Goal: Task Accomplishment & Management: Manage account settings

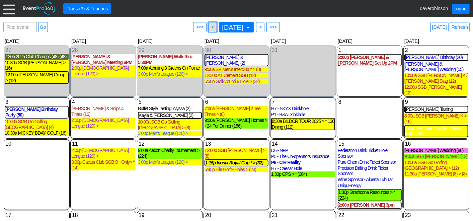
click at [210, 27] on span "<" at bounding box center [212, 27] width 5 height 7
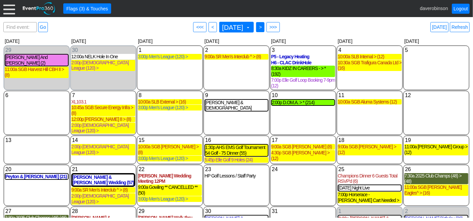
click at [263, 25] on span ">" at bounding box center [260, 27] width 5 height 7
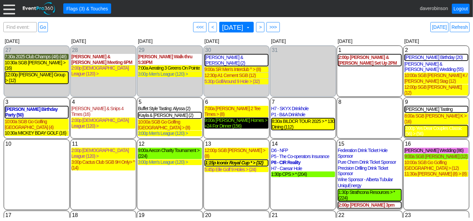
click at [232, 117] on div "9:00a [PERSON_NAME] Homes > +24 For Dinner (156)" at bounding box center [237, 122] width 64 height 11
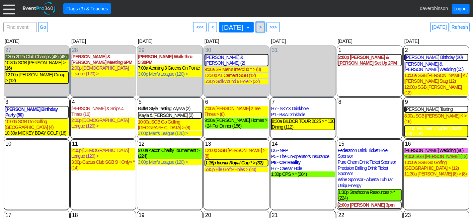
click at [263, 30] on span ">" at bounding box center [260, 27] width 5 height 7
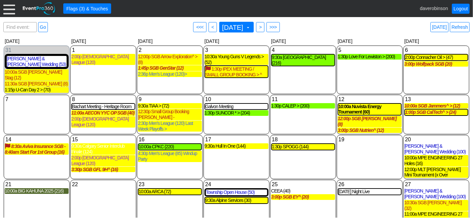
click at [348, 145] on div "19 [DATE]" at bounding box center [370, 157] width 66 height 44
click at [210, 27] on span "<" at bounding box center [212, 27] width 5 height 7
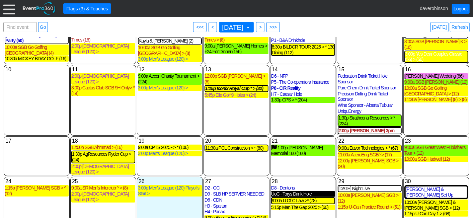
scroll to position [109, 0]
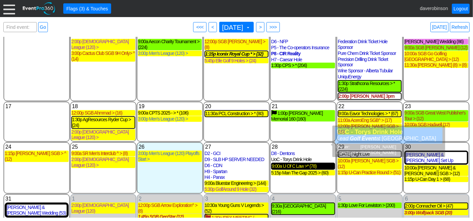
click at [305, 163] on div "9:00a U Of C Law >* (78)" at bounding box center [303, 166] width 63 height 6
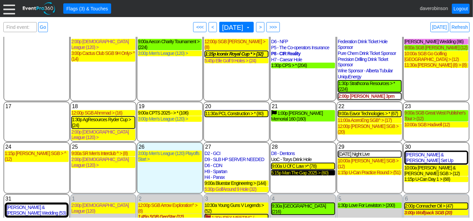
click at [306, 170] on div "5:15p Man The Gap 2025 > (60)" at bounding box center [303, 173] width 64 height 6
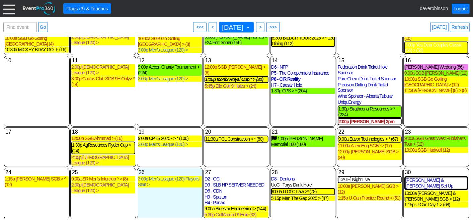
scroll to position [72, 0]
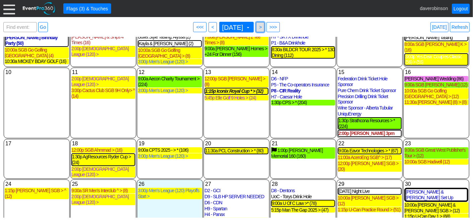
click at [263, 29] on span ">" at bounding box center [260, 27] width 5 height 7
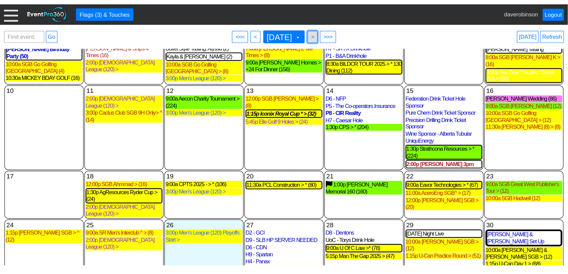
scroll to position [0, 0]
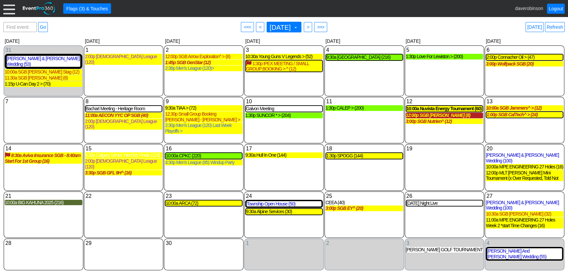
click at [457, 116] on div "12:00p SGB Jim Foote (8)" at bounding box center [445, 116] width 78 height 6
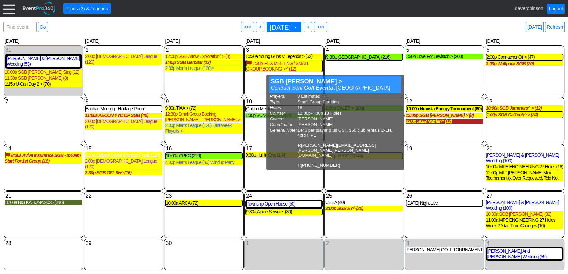
click at [437, 120] on div "3:00p SGB Nutrien^ (12)" at bounding box center [445, 122] width 78 height 6
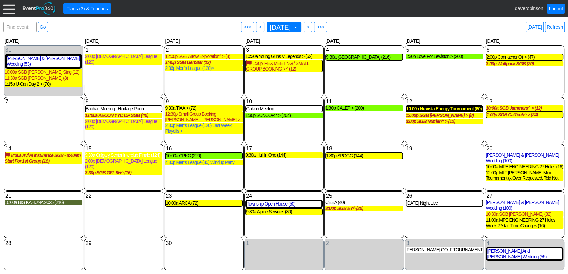
click at [430, 109] on div "10:00a Nuvista Energy Tournament (60)" at bounding box center [445, 109] width 76 height 6
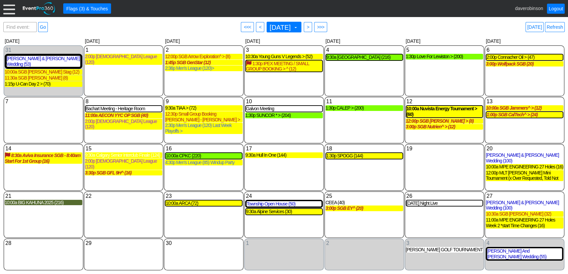
click at [368, 135] on div "11 Thursday 1:30p CALEP > (200) CALEP > Lead Golf Event at Heritage Pointe Golf…" at bounding box center [365, 120] width 80 height 47
click at [154, 115] on div "11:00a AECON YYC OP SGB (40)" at bounding box center [124, 116] width 78 height 6
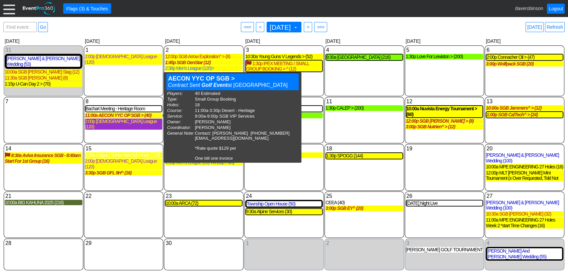
click at [137, 122] on div "2:00p Ladies League (120)" at bounding box center [124, 124] width 78 height 11
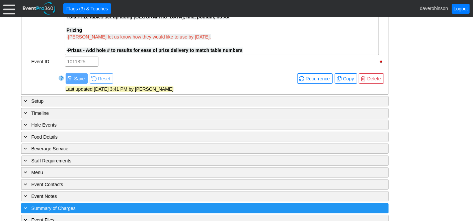
click at [49, 206] on span "Summary of Charges" at bounding box center [53, 208] width 44 height 5
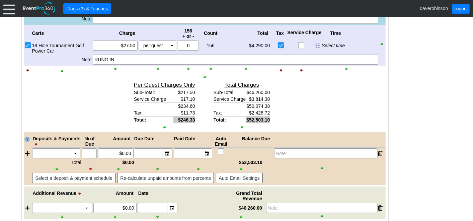
scroll to position [1325, 0]
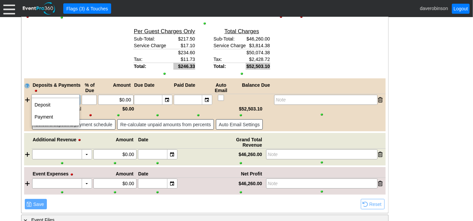
click at [76, 95] on td "▼" at bounding box center [75, 99] width 9 height 9
click at [58, 113] on td "Payment" at bounding box center [56, 117] width 48 height 12
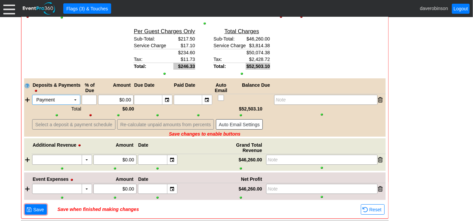
drag, startPoint x: 107, startPoint y: 83, endPoint x: 111, endPoint y: 86, distance: 4.5
click at [110, 85] on div "Deposits & Payments % of Due Amount Due Date Paid Date Auto Email Balance Due P…" at bounding box center [204, 107] width 361 height 58
drag, startPoint x: 114, startPoint y: 88, endPoint x: 143, endPoint y: 92, distance: 29.4
click at [143, 95] on div "Payment Χ ▼ Χ Χ 0.00 ▼ Χ ▼ Χ Note" at bounding box center [208, 100] width 354 height 10
type input "$51,983.35"
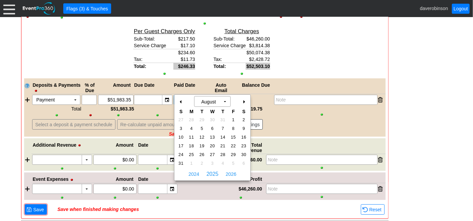
click at [208, 95] on div "▼" at bounding box center [207, 99] width 10 height 9
click at [203, 155] on span "26" at bounding box center [202, 155] width 8 height 6
type input "8/26/2025"
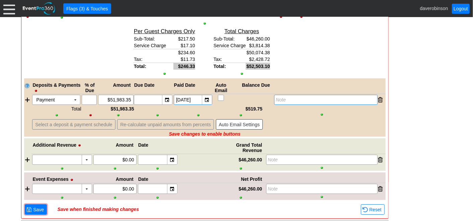
click at [295, 95] on div "Note" at bounding box center [325, 100] width 103 height 10
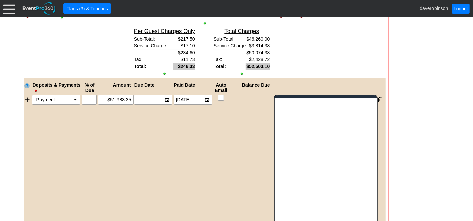
scroll to position [0, 0]
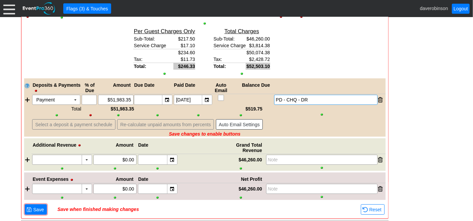
click at [236, 108] on div "Deposits & Payments % of Due Amount Due Date Paid Date Auto Email Balance Due P…" at bounding box center [204, 107] width 361 height 58
click at [458, 116] on div "Link ▼ Flag ▼ Document: Event Page Χ ▼ ● Print or PDF E-Sign ▼ Insert ▼ Save ▼ ▼" at bounding box center [236, 119] width 473 height 204
click at [32, 206] on span "Save" at bounding box center [38, 209] width 13 height 7
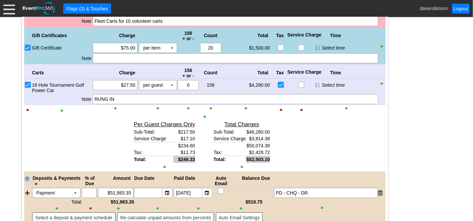
scroll to position [1139, 0]
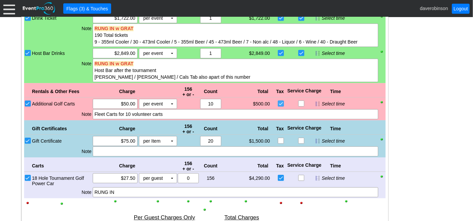
click at [282, 101] on input "checkbox" at bounding box center [281, 104] width 7 height 7
click at [279, 101] on input "checkbox" at bounding box center [281, 104] width 7 height 7
checkbox input "true"
click at [28, 101] on input "Additional Golf Carts" at bounding box center [28, 104] width 7 height 7
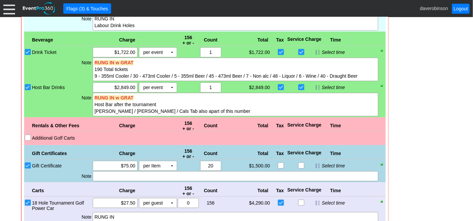
scroll to position [1102, 0]
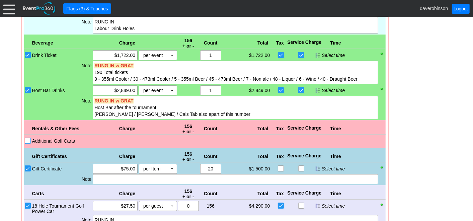
click at [27, 138] on input "Additional Golf Carts" at bounding box center [28, 141] width 7 height 7
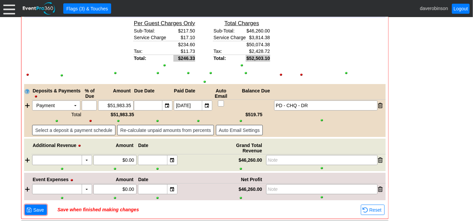
scroll to position [1325, 0]
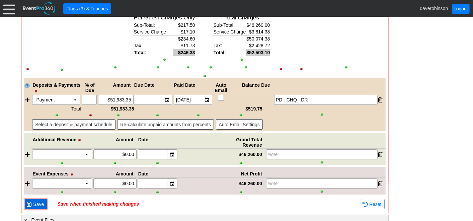
click at [41, 201] on span "Save" at bounding box center [38, 204] width 13 height 7
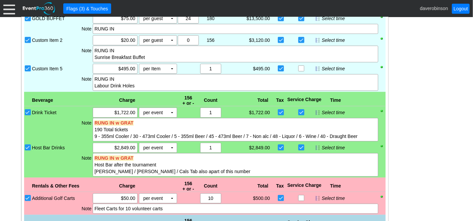
scroll to position [1027, 0]
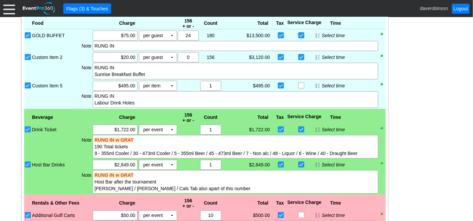
click at [27, 83] on input "Custom Item 5" at bounding box center [28, 86] width 7 height 7
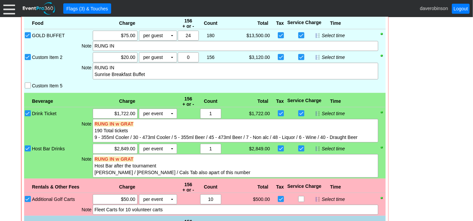
click at [27, 83] on input "Custom Item 5" at bounding box center [28, 86] width 7 height 7
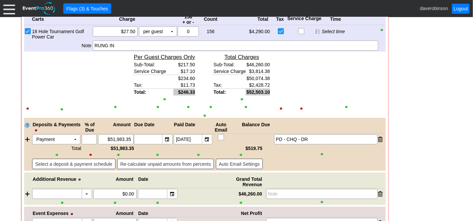
scroll to position [1325, 0]
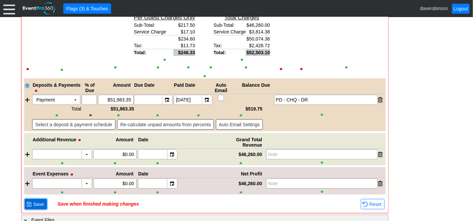
click at [32, 201] on span "Save" at bounding box center [38, 204] width 13 height 7
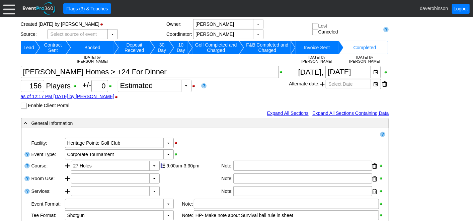
scroll to position [0, 0]
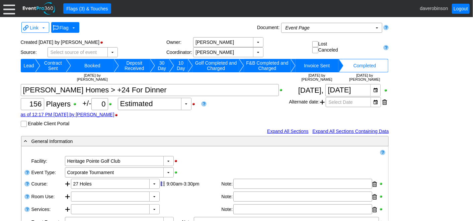
click at [73, 26] on span at bounding box center [73, 27] width 5 height 5
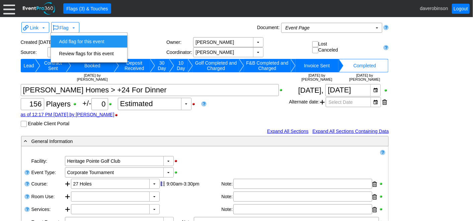
click at [81, 37] on td "Add flag for this event" at bounding box center [86, 41] width 60 height 12
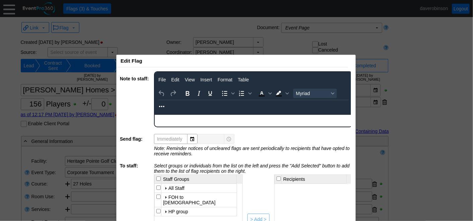
click at [210, 120] on body "Rich Text Area. Press ALT-0 for help." at bounding box center [252, 118] width 197 height 9
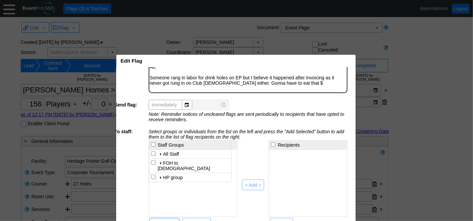
scroll to position [62, 7]
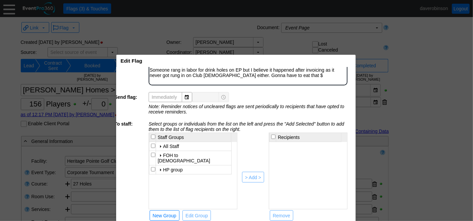
click at [158, 167] on div at bounding box center [160, 169] width 5 height 5
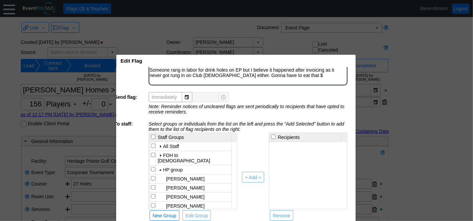
click at [151, 176] on input "checkbox" at bounding box center [153, 178] width 4 height 4
checkbox input "true"
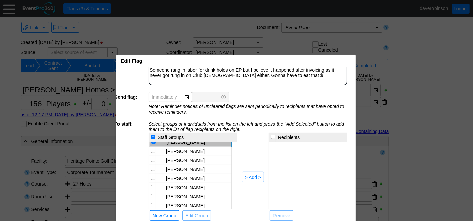
click at [153, 176] on input "checkbox" at bounding box center [153, 178] width 4 height 4
checkbox input "true"
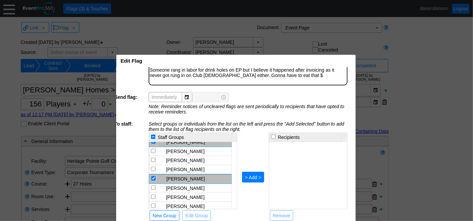
click at [253, 174] on div "> Add >" at bounding box center [253, 177] width 16 height 7
checkbox input "false"
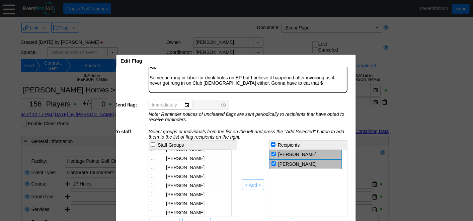
scroll to position [62, 7]
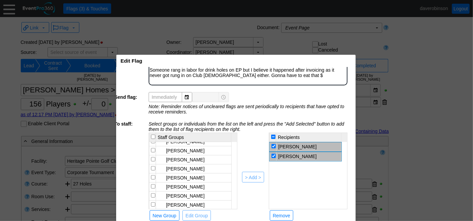
click at [246, 202] on td "● > Add >" at bounding box center [253, 177] width 30 height 89
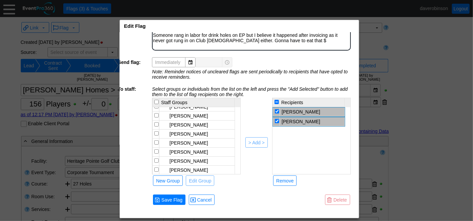
click at [268, 20] on div "Edit Flag x" at bounding box center [236, 26] width 232 height 12
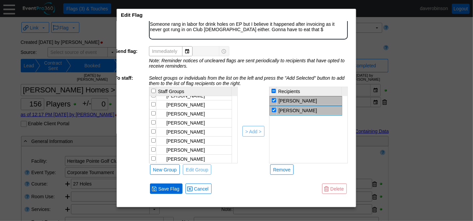
click at [167, 185] on span "Save Flag" at bounding box center [169, 188] width 24 height 7
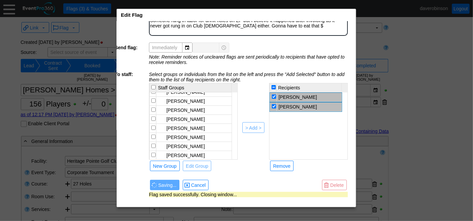
scroll to position [11, 7]
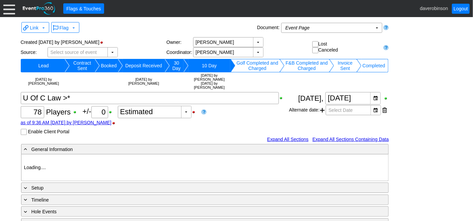
type input "Heritage Pointe Golf Club"
type input "Corporate Tournament"
type input "Scramble"
type input "Shotgun"
type input "Black"
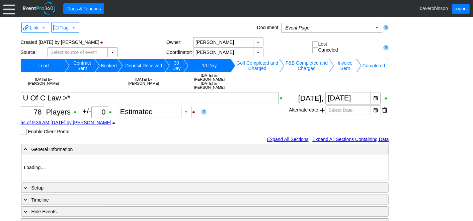
type input "Red"
type input "1066354"
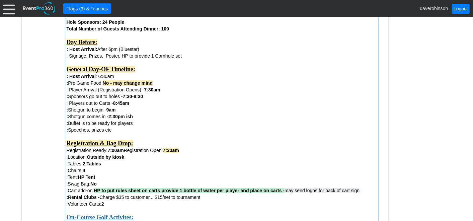
scroll to position [335, 0]
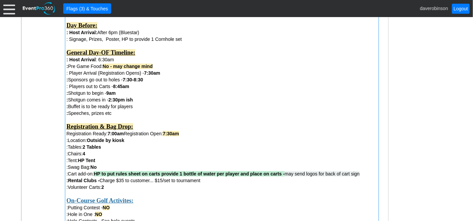
click at [234, 162] on div "Attendees: - Final details by Thurs Aug 21 Players: 76 Volunteers: 4 Hole Spons…" at bounding box center [222, 205] width 311 height 446
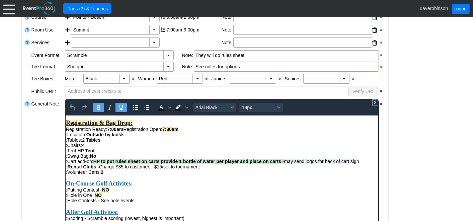
scroll to position [149, 0]
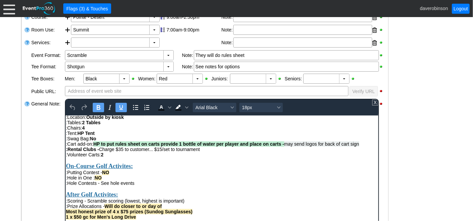
click at [222, 152] on div ":Rental Clubs - Charge $35 to customer... $15/set to tournament" at bounding box center [222, 148] width 312 height 5
click at [403, 176] on div "- General Information ▼ Loading.... Remove all highlights Facility: ▼ Χ Heritag…" at bounding box center [236, 203] width 435 height 468
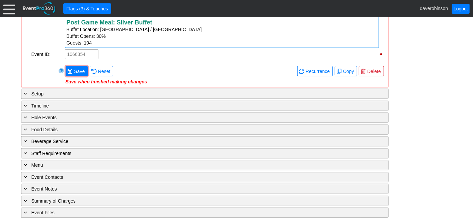
scroll to position [695, 0]
click at [79, 73] on span "Save" at bounding box center [79, 71] width 13 height 7
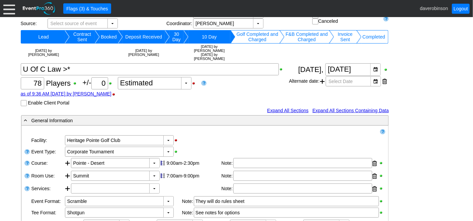
scroll to position [26, 0]
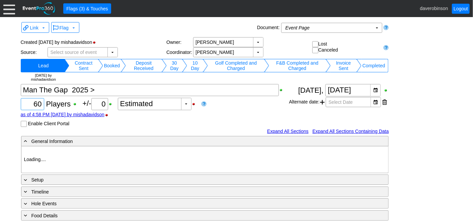
type input "Heritage Pointe Golf Club"
type input "Corporate Tournament"
type input "Scramble"
type input "Shotgun"
type input "White"
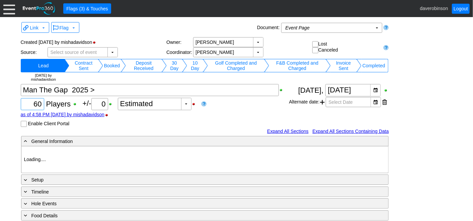
type input "1124556"
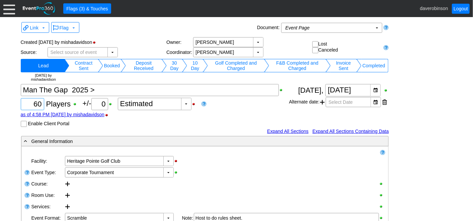
drag, startPoint x: 32, startPoint y: 103, endPoint x: 46, endPoint y: 105, distance: 14.5
click at [46, 105] on div "Χ 60 Players +/- Χ 0 ▼ Χ Estimated as of 4:58 PM on Wednesday, 3/12/2025 by mis…" at bounding box center [155, 105] width 268 height 43
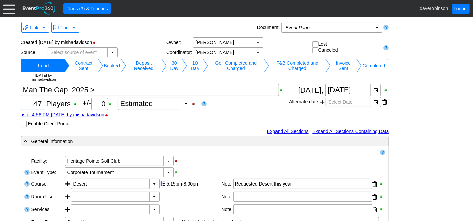
type input "47"
click at [258, 114] on div "as of 4:58 PM on Wednesday, 3/12/2025 by mishadavidson" at bounding box center [155, 114] width 268 height 5
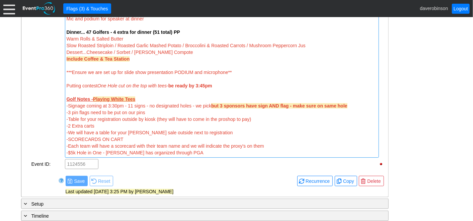
scroll to position [255, 0]
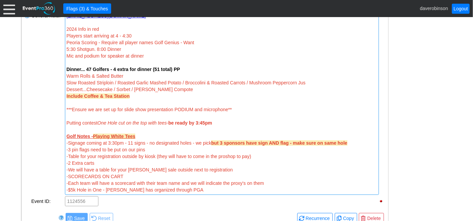
click at [115, 69] on strong "Dinner... 47 Golfers - 4 extra for dinner (51 total) PP" at bounding box center [123, 69] width 113 height 5
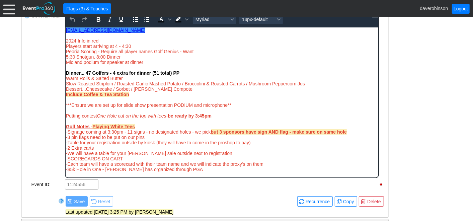
scroll to position [0, 0]
click at [115, 74] on strong "Dinner... 47 Golfers - 4 extra for dinner (51 total) PP" at bounding box center [122, 72] width 113 height 5
click at [437, 117] on div "- General Information ▼ Loading.... Remove all highlights Facility: ▼ Χ Heritag…" at bounding box center [236, 115] width 435 height 468
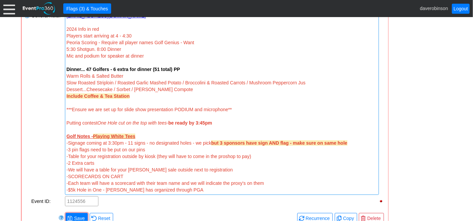
click at [86, 69] on strong "Dinner... 47 Golfers - 6 extra for dinner (51 total) PP" at bounding box center [123, 69] width 113 height 5
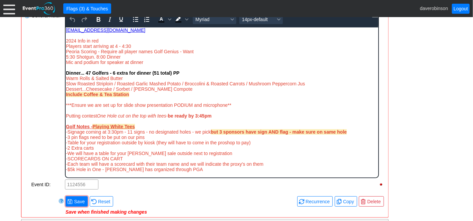
click at [86, 76] on span "Warm Rolls & Salted Butter" at bounding box center [94, 77] width 57 height 5
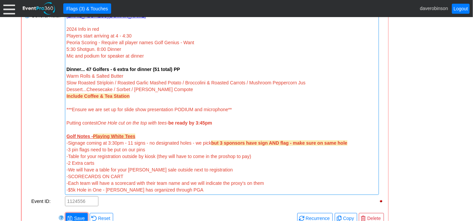
click at [33, 92] on div "General Note:" at bounding box center [47, 102] width 33 height 185
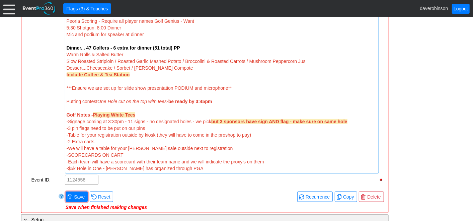
scroll to position [292, 0]
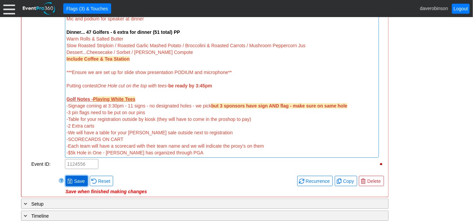
click at [73, 177] on span "● Save" at bounding box center [76, 180] width 19 height 7
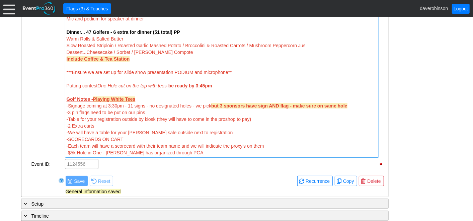
click at [25, 100] on div at bounding box center [27, 65] width 7 height 185
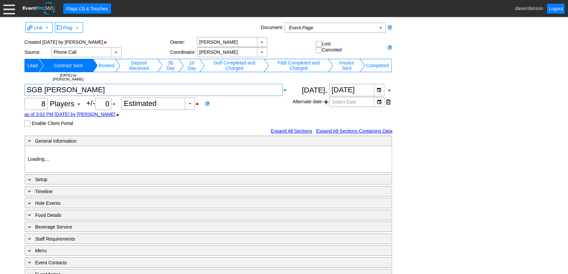
click at [145, 68] on div "Link ▼ Flag ▼ Document: Event Page Χ ▼ ● Print or PDF E-Sign ▼ Insert ▼ Save ▼ …" at bounding box center [284, 165] width 523 height 290
type input "Heritage Pointe Golf Club"
type input "Small Group Booking"
type input "1201547"
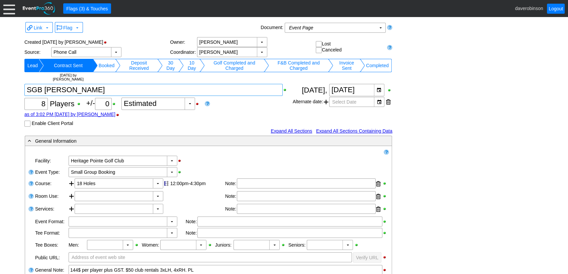
click at [145, 90] on textarea at bounding box center [153, 90] width 258 height 12
type textarea "SGB Jim Foote >"
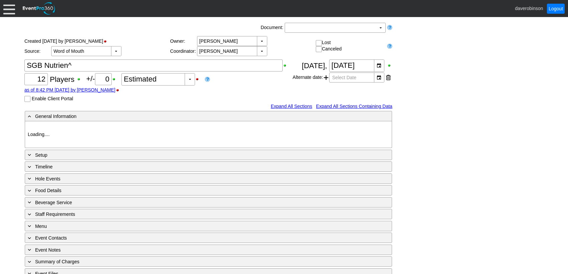
type input "Heritage Pointe Golf Club"
type input "Small Group Booking"
type input "1200860"
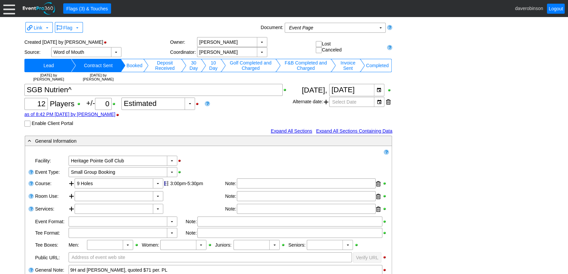
click at [86, 68] on td "Contract Sent" at bounding box center [98, 65] width 45 height 13
click at [98, 90] on textarea at bounding box center [153, 90] width 258 height 12
type textarea "SGB Nutrien^ >"
click at [488, 130] on div "Link ▼ Flag ▼ Document: Event Page Χ ▼ ● Print or PDF E-Sign ▼ Insert ▼ Save ▼ …" at bounding box center [284, 239] width 523 height 438
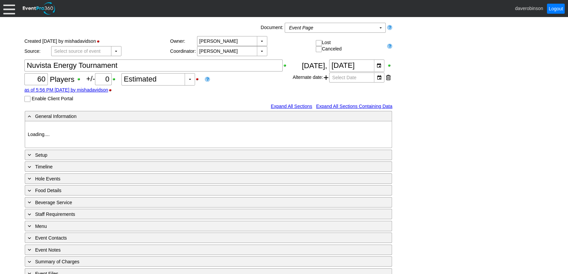
type input "Heritage Pointe Golf Club"
type input "Corporate Tournament"
type input "X Over"
type input "1123703"
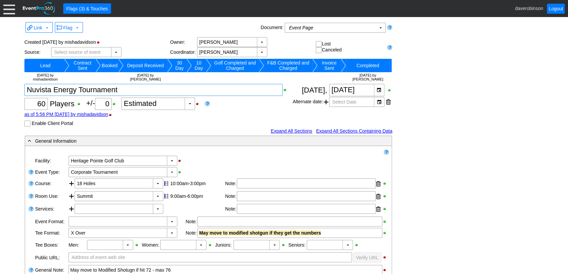
click at [135, 91] on textarea at bounding box center [153, 90] width 258 height 12
type textarea "Nuvista Energy Tournament >"
click at [421, 122] on div "Link ▼ Flag ▼ Document: Event Page Χ ▼ ● Print or PDF E-Sign ▼ Insert ▼ Save ▼ …" at bounding box center [284, 252] width 523 height 465
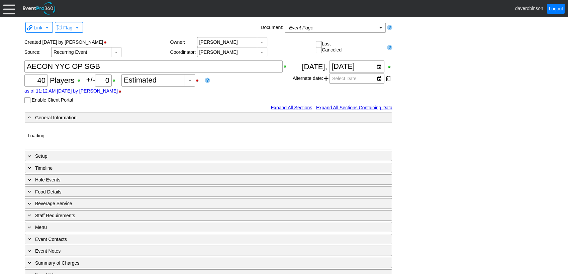
type input "Heritage Pointe Golf Club"
type input "Small Group Booking"
type input "Individual"
type input "1199166"
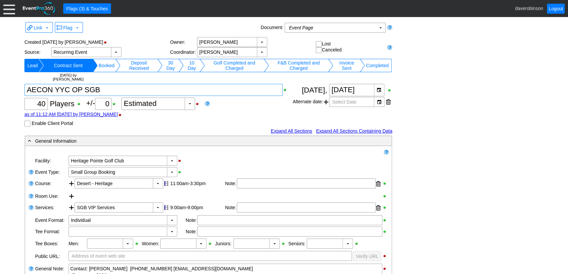
click at [140, 90] on textarea at bounding box center [153, 90] width 258 height 12
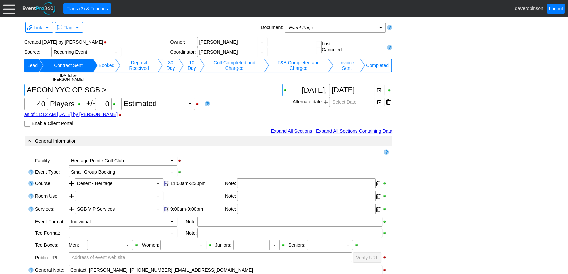
type textarea "AECON YYC OP SGB >"
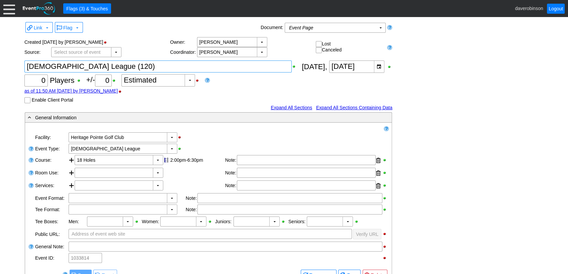
click at [139, 68] on textarea at bounding box center [157, 67] width 267 height 12
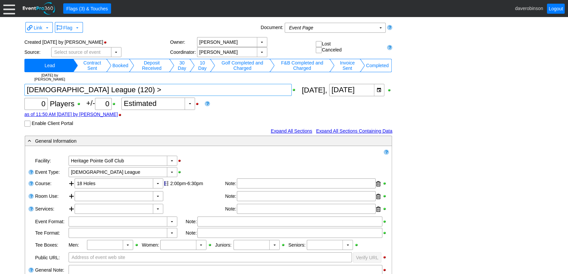
type textarea "Ladies League (120) >"
click at [506, 126] on body "Calendar of Events + New Event + Reports + Manage Contacts + Manage Organizatio…" at bounding box center [284, 137] width 568 height 274
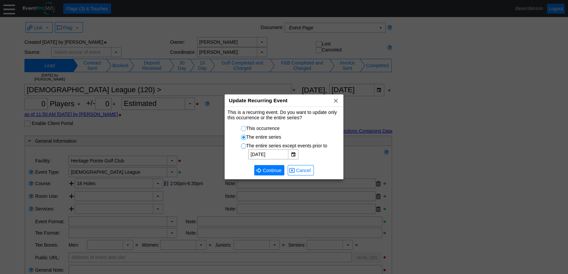
click at [248, 130] on input "This occurrence" at bounding box center [244, 130] width 7 height 7
radio input "true"
click at [270, 174] on span "Continue" at bounding box center [271, 170] width 21 height 7
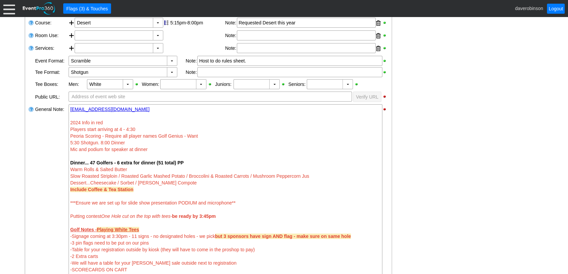
scroll to position [180, 0]
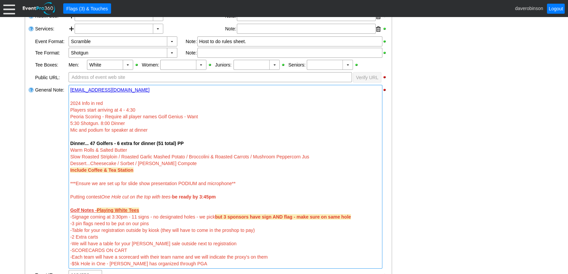
drag, startPoint x: 70, startPoint y: 101, endPoint x: 129, endPoint y: 126, distance: 63.6
click at [129, 126] on div "[EMAIL_ADDRESS][DOMAIN_NAME] 2024 Info in red Players start arriving at 4 - 4:3…" at bounding box center [226, 177] width 314 height 184
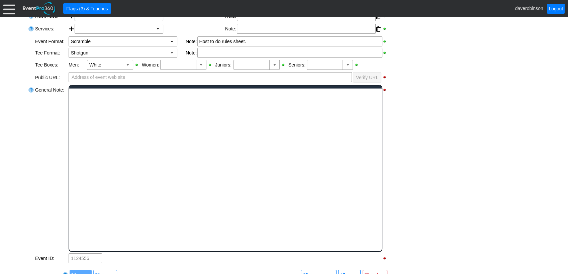
scroll to position [0, 0]
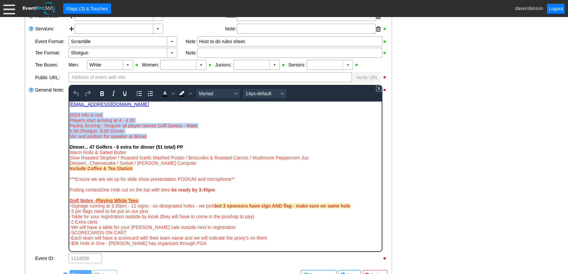
drag, startPoint x: 152, startPoint y: 136, endPoint x: 66, endPoint y: 112, distance: 89.4
click at [69, 112] on html "[EMAIL_ADDRESS][DOMAIN_NAME] 2024 Info in red Players start arriving at 4 - 4:3…" at bounding box center [225, 175] width 313 height 148
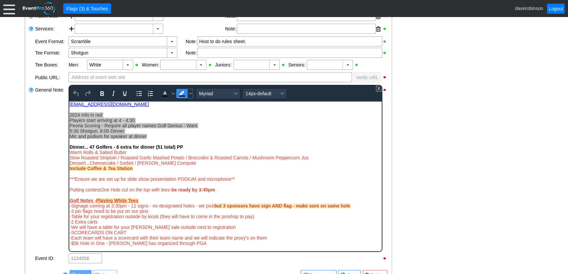
click at [185, 92] on icon "Background color Black" at bounding box center [182, 94] width 8 height 8
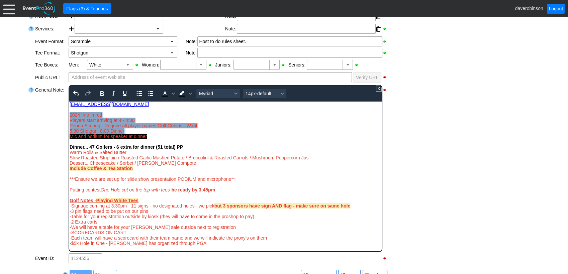
click at [203, 127] on div "Players start arriving at 4 - 4:30 Peoria Scoring - Require all player names Go…" at bounding box center [225, 127] width 312 height 21
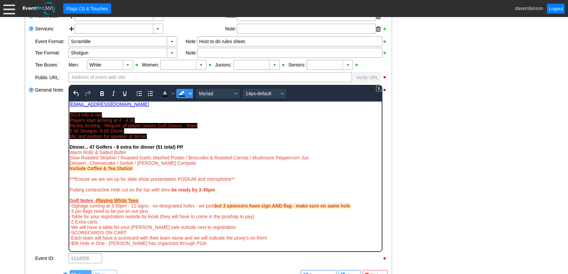
click at [189, 93] on icon "Background color Black" at bounding box center [190, 93] width 3 height 3
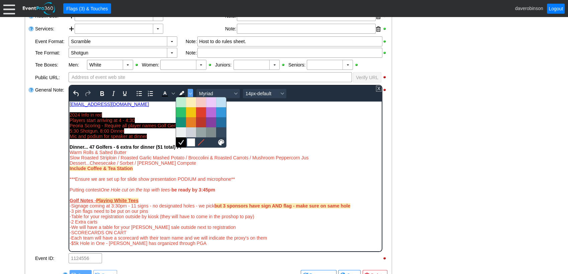
click at [192, 143] on div at bounding box center [191, 143] width 8 height 8
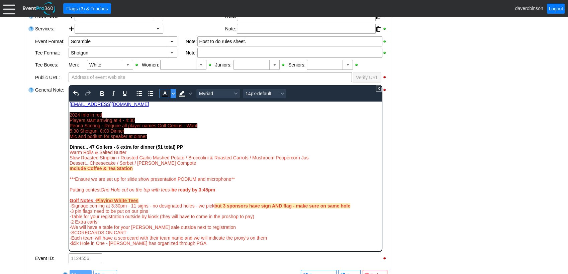
click at [172, 93] on icon "Text color Black" at bounding box center [173, 93] width 3 height 3
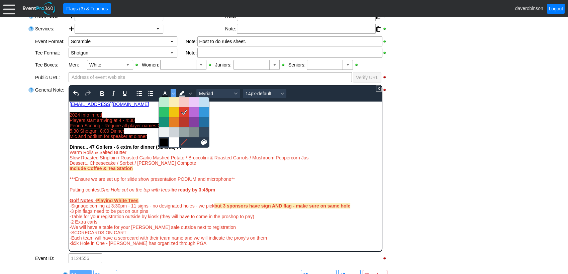
drag, startPoint x: 165, startPoint y: 144, endPoint x: 109, endPoint y: 41, distance: 118.2
click at [165, 144] on div at bounding box center [164, 143] width 8 height 8
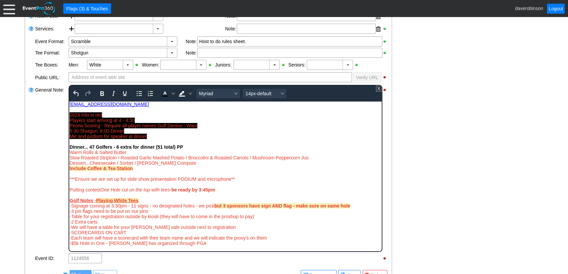
click at [243, 131] on div "Players start arriving at 4 - 4:30 Peoria Scoring - Require all player names Go…" at bounding box center [225, 127] width 312 height 21
click at [218, 138] on div "Players start arriving at 4 - 4:30 Peoria Scoring - Require all player names Go…" at bounding box center [225, 127] width 312 height 21
click at [153, 137] on div "Players start arriving at 4 - 4:30 Peoria Scoring - Require all player names Go…" at bounding box center [225, 127] width 312 height 21
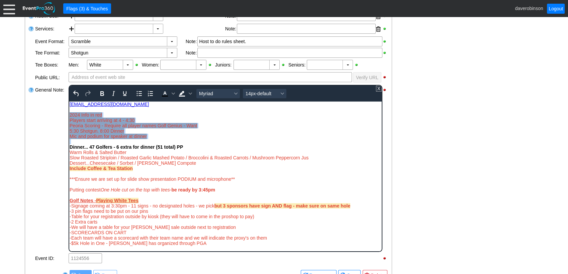
drag, startPoint x: 153, startPoint y: 137, endPoint x: 136, endPoint y: 217, distance: 82.5
click at [69, 116] on html "manthegap02@gmail.com 2024 Info in red Players start arriving at 4 - 4:30 Peori…" at bounding box center [225, 175] width 313 height 148
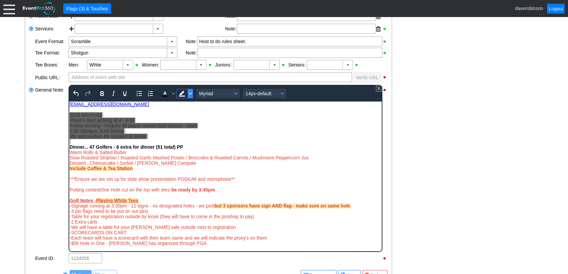
click at [192, 94] on span "Background color White" at bounding box center [190, 93] width 5 height 9
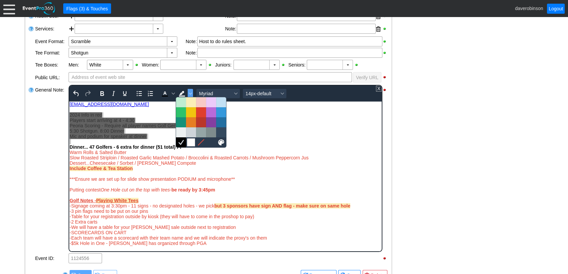
click at [187, 141] on div at bounding box center [191, 143] width 8 height 8
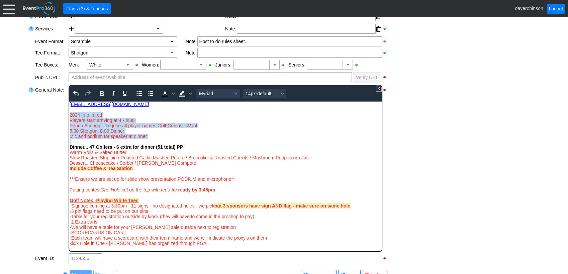
click at [181, 141] on div "Rich Text Area. Press ALT-0 for help." at bounding box center [225, 141] width 312 height 5
click at [170, 137] on div "Players start arriving at 4 - 4:30 Peoria Scoring - Require all player names Go…" at bounding box center [225, 127] width 312 height 21
drag, startPoint x: 150, startPoint y: 136, endPoint x: 69, endPoint y: 120, distance: 82.5
click at [69, 120] on div "Players start arriving at 4 - 4:30 Peoria Scoring - Require all player names Go…" at bounding box center [225, 127] width 312 height 21
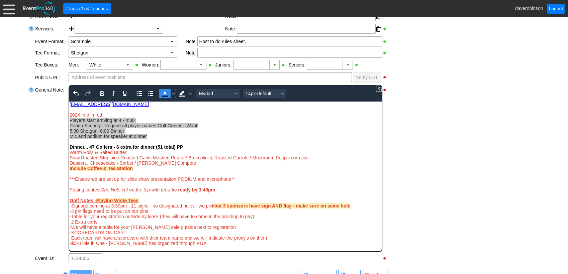
click at [163, 92] on icon "Text color Black" at bounding box center [165, 94] width 8 height 8
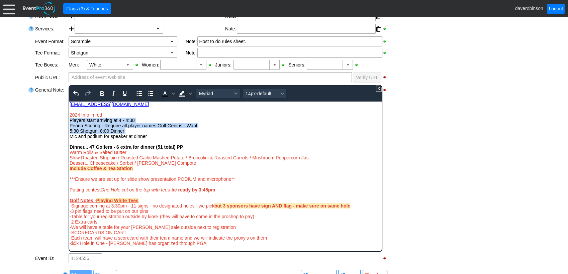
click at [209, 129] on div "Players start arriving at 4 - 4:30 Peoria Scoring - Require all player names Go…" at bounding box center [225, 127] width 312 height 21
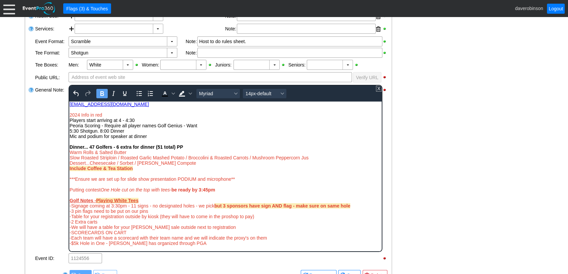
click at [162, 148] on strong "Dinner... 47 Golfers - 6 extra for dinner (51 total) PP" at bounding box center [125, 146] width 113 height 5
click at [463, 130] on div "- General Information ▼ Loading.... Remove all highlights Facility: ▼ Χ [GEOGRA…" at bounding box center [284, 189] width 523 height 468
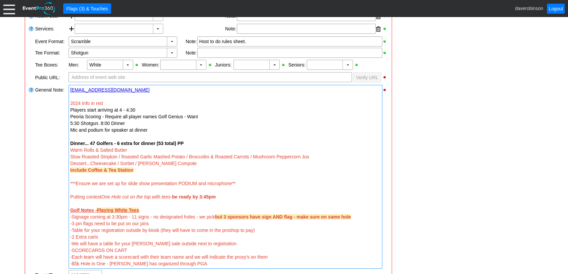
click at [143, 169] on div "Include Coffee & Tea Station" at bounding box center [225, 170] width 311 height 7
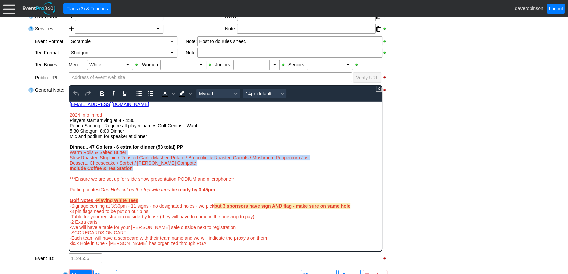
drag, startPoint x: 141, startPoint y: 171, endPoint x: 70, endPoint y: 152, distance: 73.0
click at [70, 152] on body "[EMAIL_ADDRESS][DOMAIN_NAME] 2024 Info in red Players start arriving at 4 - 4:3…" at bounding box center [225, 175] width 313 height 148
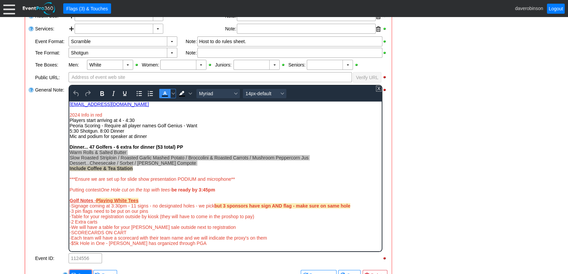
click at [164, 92] on icon "Text color Black" at bounding box center [164, 93] width 3 height 3
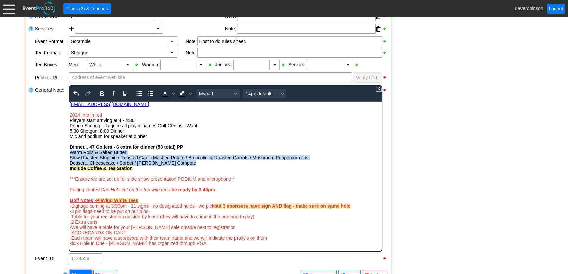
click at [341, 170] on div "Include Coffee & Tea Station" at bounding box center [225, 168] width 312 height 5
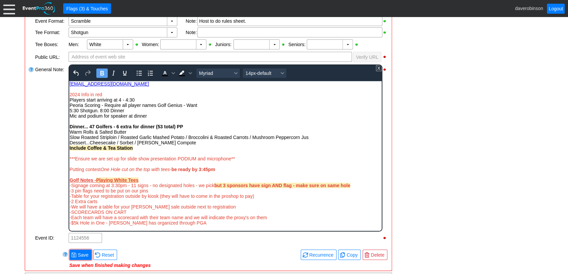
scroll to position [218, 0]
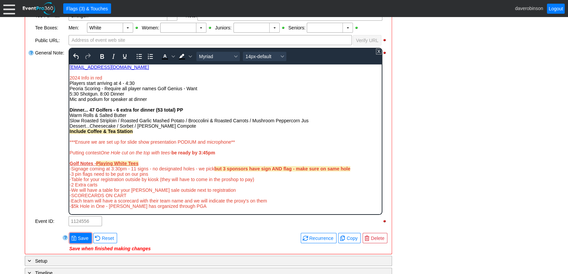
click at [243, 145] on div "***Ensure we are set up for slide show presentation PODIUM and microphone** Put…" at bounding box center [225, 155] width 312 height 32
drag, startPoint x: 238, startPoint y: 142, endPoint x: 69, endPoint y: 141, distance: 169.0
click at [69, 141] on body "[EMAIL_ADDRESS][DOMAIN_NAME] 2024 Info in red Players start arriving at 4 - 4:3…" at bounding box center [225, 138] width 313 height 148
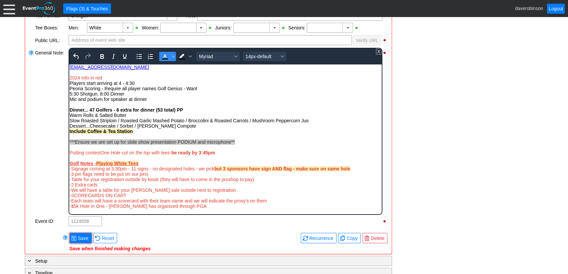
click at [167, 56] on icon "Text color Black" at bounding box center [165, 57] width 8 height 8
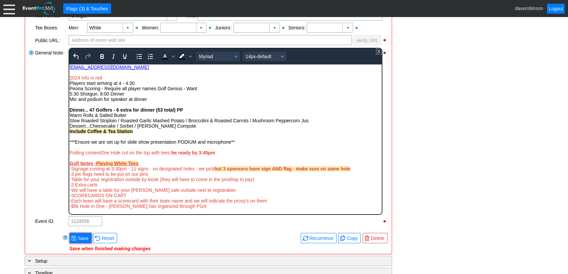
click at [267, 147] on div "***Ensure we are set up for slide show presentation PODIUM and microphone** Put…" at bounding box center [225, 155] width 312 height 32
drag, startPoint x: 226, startPoint y: 153, endPoint x: 69, endPoint y: 151, distance: 156.3
click at [69, 151] on div "***Ensure we are set up for slide show presentation PODIUM and microphone** Put…" at bounding box center [225, 155] width 312 height 32
click at [163, 54] on icon "Text color Black" at bounding box center [165, 57] width 8 height 8
click at [255, 129] on div "Include Coffee & Tea Station" at bounding box center [225, 131] width 312 height 5
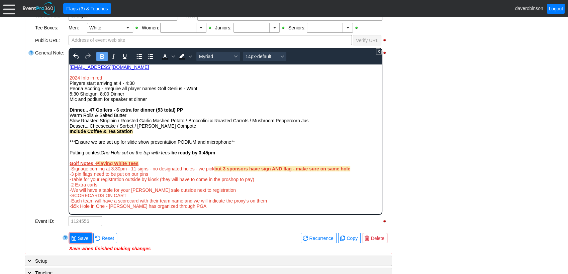
scroll to position [255, 0]
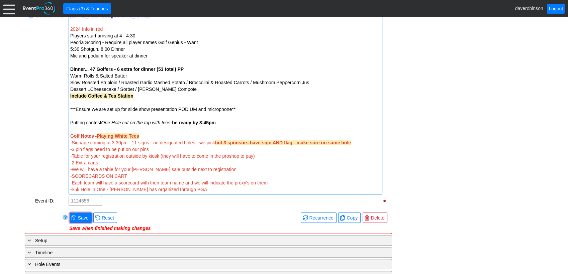
click at [76, 198] on div "Remove all highlights Facility: ▼ Χ Heritage Pointe Golf Club Event Type: ▼ Χ C…" at bounding box center [208, 62] width 361 height 337
click at [77, 216] on span "Save" at bounding box center [83, 218] width 13 height 7
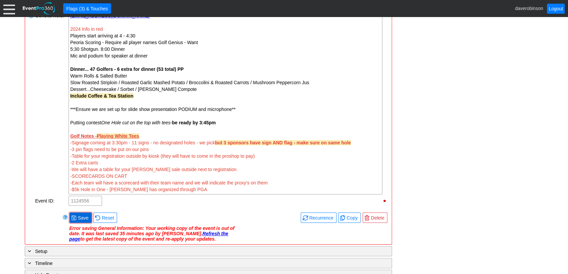
click at [74, 218] on span at bounding box center [73, 218] width 5 height 5
click at [208, 233] on link "Refresh the page" at bounding box center [148, 236] width 159 height 11
click at [206, 232] on link "Refresh the page" at bounding box center [148, 236] width 159 height 11
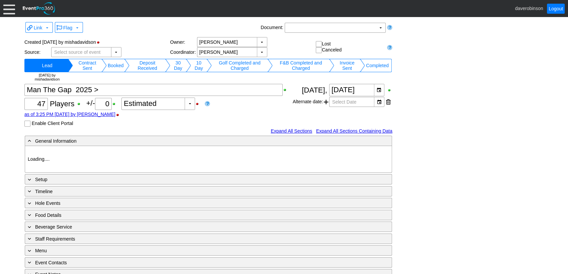
type input "Heritage Pointe Golf Club"
type input "Corporate Tournament"
type input "Scramble"
type input "Shotgun"
type input "White"
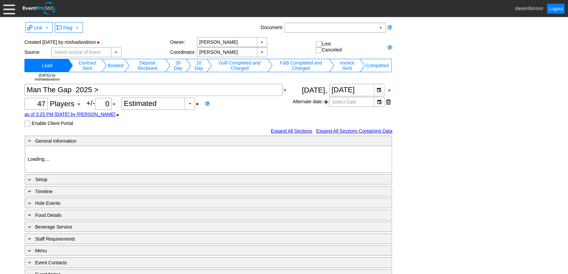
type input "1124556"
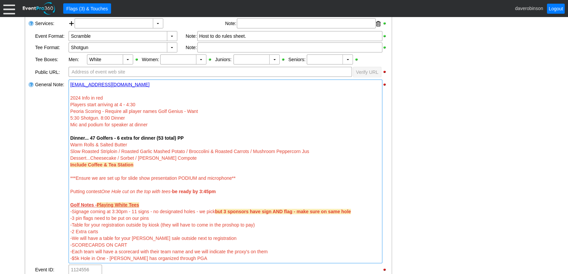
drag, startPoint x: 70, startPoint y: 103, endPoint x: 88, endPoint y: 119, distance: 23.7
click at [88, 119] on div "Players start arriving at 4 - 4:30 Peoria Scoring - Require all player names Go…" at bounding box center [225, 114] width 311 height 27
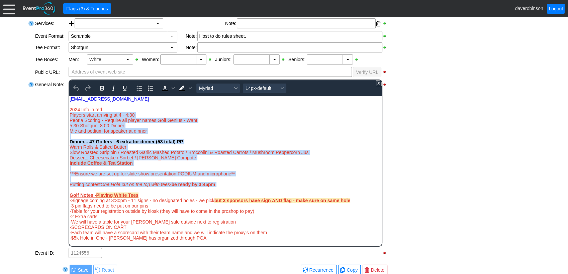
drag, startPoint x: 69, startPoint y: 113, endPoint x: 245, endPoint y: 188, distance: 190.6
click at [245, 188] on body "[EMAIL_ADDRESS][DOMAIN_NAME] 2024 Info in red Players start arriving at 4 - 4:3…" at bounding box center [225, 170] width 313 height 148
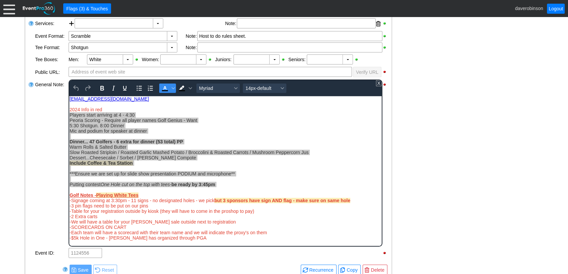
click at [166, 90] on icon "Text color Black" at bounding box center [165, 90] width 6 height 1
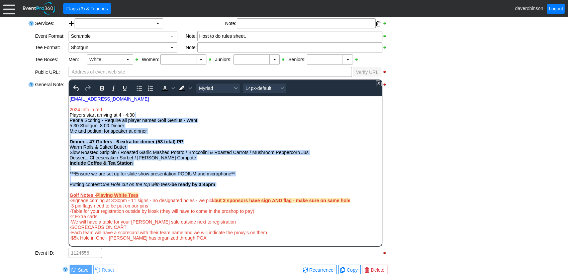
click at [258, 175] on div "***Ensure we are set up for slide show presentation PODIUM and microphone** Put…" at bounding box center [225, 187] width 312 height 32
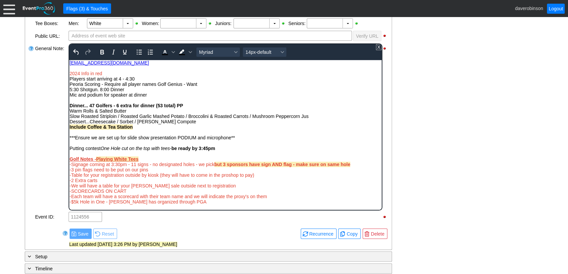
scroll to position [223, 0]
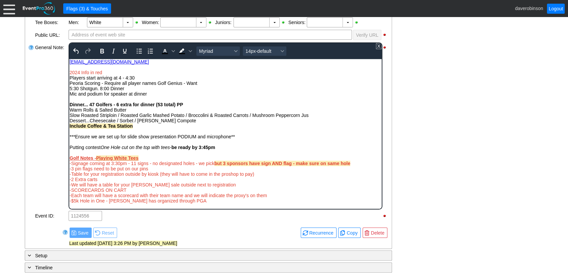
click at [136, 162] on span "-Signage coming at 3:30pm - 11 signs - no designated holes - we pick but 3 spon…" at bounding box center [209, 163] width 281 height 5
click at [353, 164] on div "***Ensure we are set up for slide show presentation PODIUM and microphone** Put…" at bounding box center [225, 150] width 312 height 32
drag, startPoint x: 353, startPoint y: 164, endPoint x: 193, endPoint y: 164, distance: 159.7
click at [193, 164] on div "***Ensure we are set up for slide show presentation PODIUM and microphone** Put…" at bounding box center [225, 150] width 312 height 32
drag, startPoint x: 151, startPoint y: 169, endPoint x: 135, endPoint y: 225, distance: 58.7
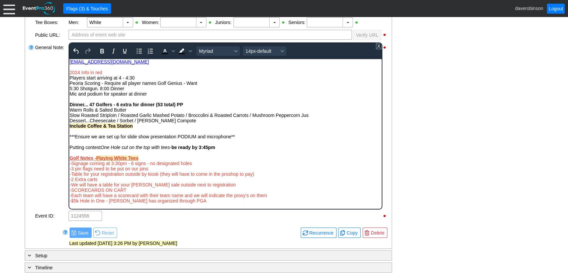
click at [69, 167] on html "[EMAIL_ADDRESS][DOMAIN_NAME] 2024 Info in red Players start arriving at 4 - 4:3…" at bounding box center [225, 133] width 313 height 148
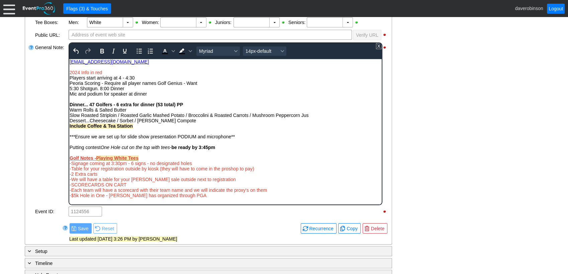
click at [262, 168] on div "-Table for your registration outside by kiosk (they will have to come in the pr…" at bounding box center [225, 179] width 312 height 27
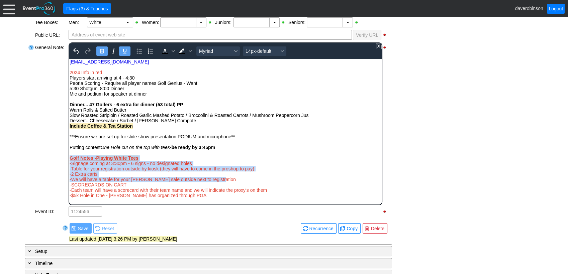
drag, startPoint x: 233, startPoint y: 181, endPoint x: 133, endPoint y: 215, distance: 105.2
click at [69, 157] on html "[EMAIL_ADDRESS][DOMAIN_NAME] 2024 Info in red Players start arriving at 4 - 4:3…" at bounding box center [225, 130] width 313 height 143
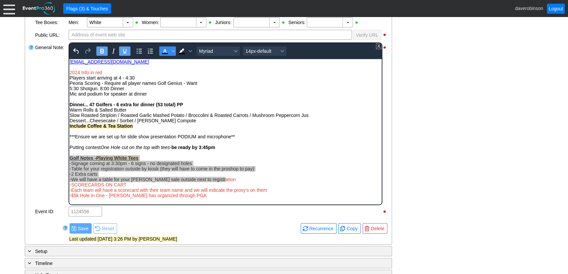
click at [165, 51] on icon "Text color Black" at bounding box center [164, 50] width 3 height 3
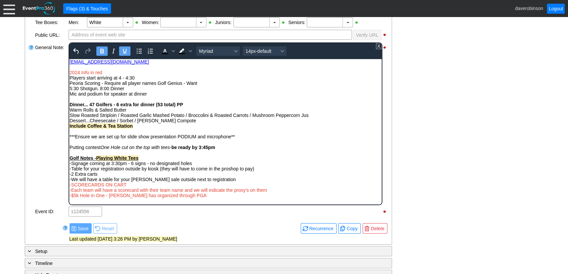
click at [276, 145] on div "***Ensure we are set up for slide show presentation PODIUM and microphone** Put…" at bounding box center [225, 150] width 312 height 32
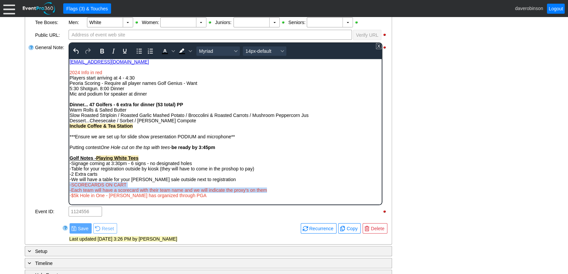
drag, startPoint x: 271, startPoint y: 188, endPoint x: 136, endPoint y: 243, distance: 145.6
click at [69, 185] on html "[EMAIL_ADDRESS][DOMAIN_NAME] 2024 Info in red Players start arriving at 4 - 4:3…" at bounding box center [225, 130] width 313 height 143
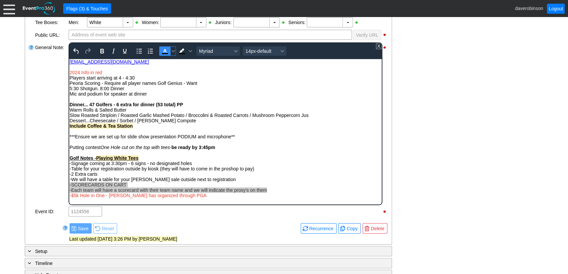
click at [167, 49] on icon "Text color Black" at bounding box center [165, 51] width 8 height 8
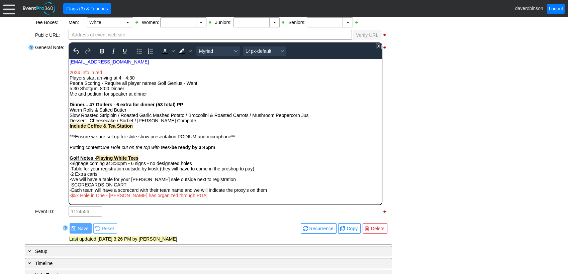
click at [321, 164] on div "***Ensure we are set up for slide show presentation PODIUM and microphone** Put…" at bounding box center [225, 150] width 312 height 32
drag, startPoint x: 195, startPoint y: 195, endPoint x: 68, endPoint y: 194, distance: 126.9
click at [69, 194] on html "[EMAIL_ADDRESS][DOMAIN_NAME] 2024 Info in red Players start arriving at 4 - 4:3…" at bounding box center [225, 130] width 313 height 143
click at [163, 49] on icon "Text color Black" at bounding box center [165, 51] width 8 height 8
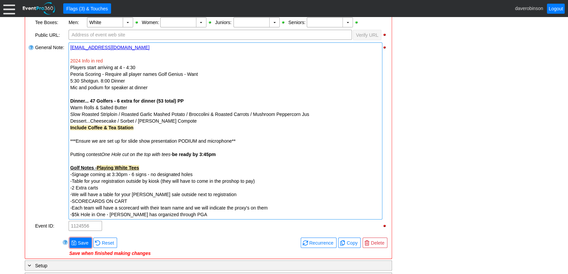
click at [432, 174] on div "- General Information ▼ Loading.... Remove all highlights Facility: ▼ Χ [GEOGRA…" at bounding box center [284, 152] width 523 height 478
click at [75, 242] on span at bounding box center [73, 243] width 5 height 5
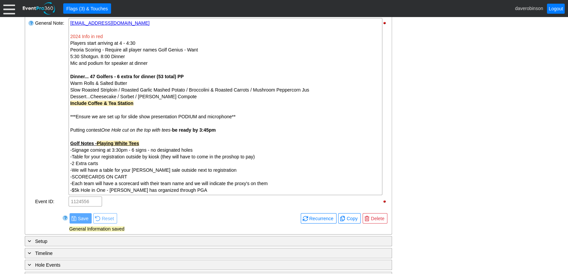
scroll to position [260, 0]
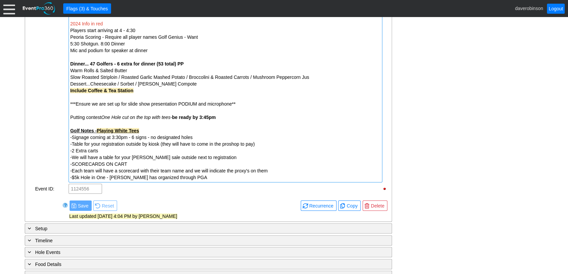
click at [189, 178] on div "-$5k Hole in One - [PERSON_NAME] has organized through PGA" at bounding box center [225, 177] width 311 height 7
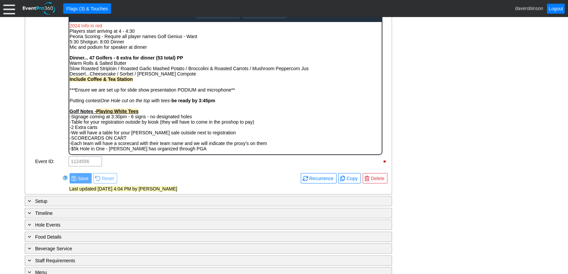
scroll to position [0, 0]
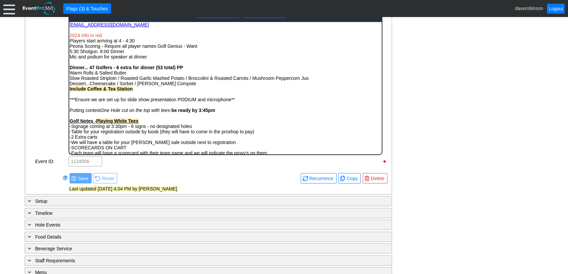
click at [191, 148] on body "[EMAIL_ADDRESS][DOMAIN_NAME] 2024 Info in red Players start arriving at 4 - 4:3…" at bounding box center [225, 93] width 313 height 143
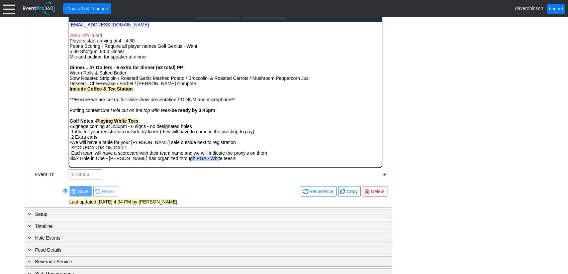
drag, startPoint x: 211, startPoint y: 158, endPoint x: 183, endPoint y: 156, distance: 27.8
click at [183, 156] on div "-$5k Hole in One - [PERSON_NAME] has organized through PGA - White tees!!!" at bounding box center [225, 158] width 312 height 5
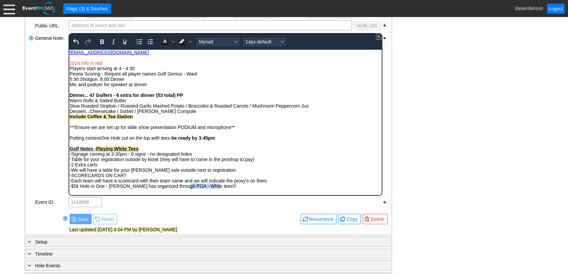
scroll to position [186, 0]
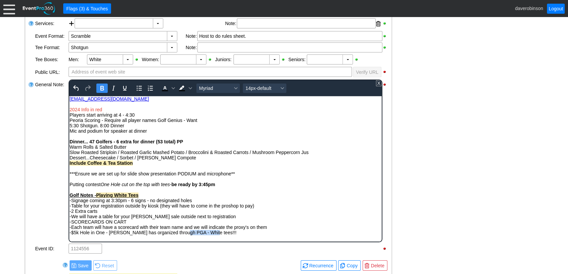
click at [104, 85] on icon "Bold" at bounding box center [102, 88] width 8 height 8
click at [189, 89] on span "Background color Black" at bounding box center [190, 88] width 5 height 9
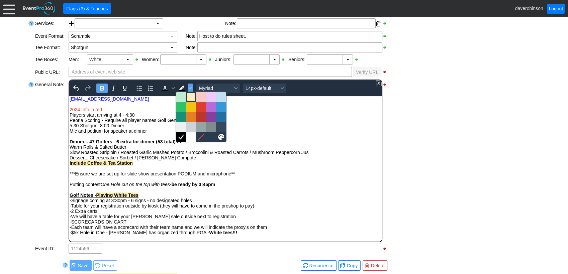
click at [190, 96] on div at bounding box center [191, 97] width 8 height 8
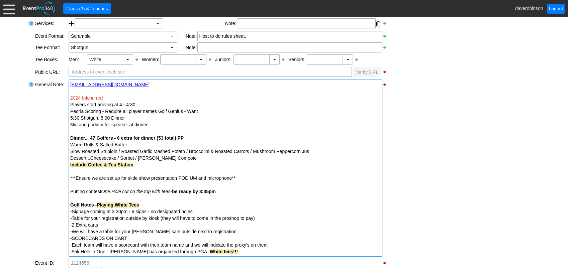
click at [442, 191] on div "- General Information ▼ Loading.... Remove all highlights Facility: ▼ Χ [GEOGRA…" at bounding box center [284, 189] width 523 height 478
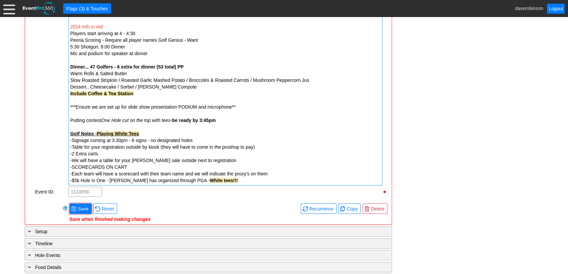
scroll to position [260, 0]
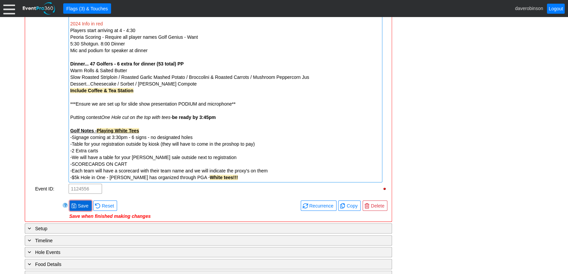
click at [78, 205] on span "Save" at bounding box center [83, 206] width 13 height 7
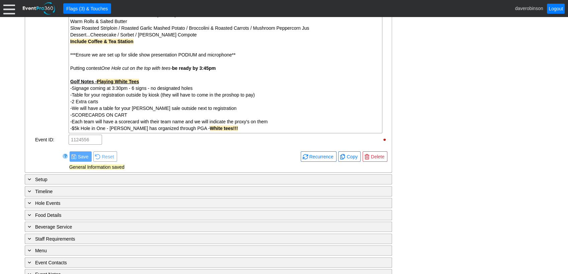
scroll to position [335, 0]
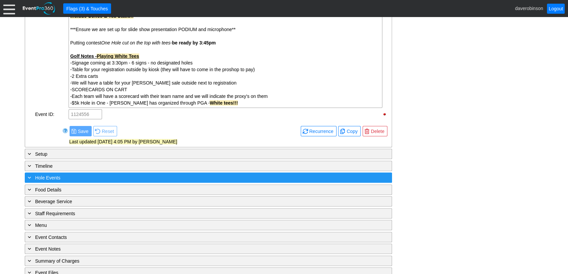
click at [32, 176] on div "+ Hole Events" at bounding box center [194, 178] width 337 height 8
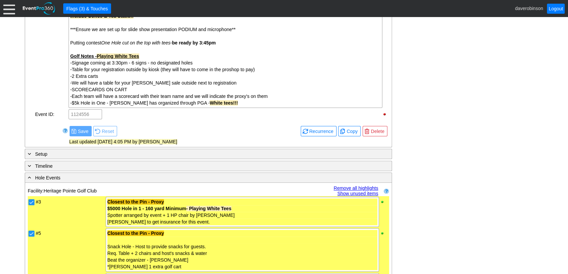
click at [424, 167] on div "- General Information ▼ Loading.... Remove all highlights Facility: ▼ Χ [GEOGRA…" at bounding box center [284, 109] width 523 height 617
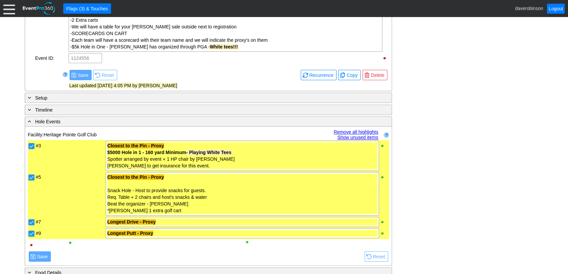
scroll to position [409, 0]
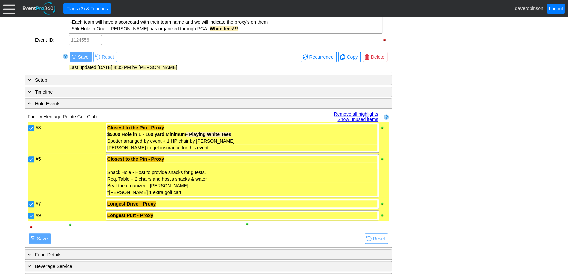
click at [473, 172] on div "- General Information ▼ Loading.... Remove all highlights Facility: ▼ Χ [GEOGRA…" at bounding box center [284, 35] width 523 height 617
click at [349, 111] on link "Remove all highlights" at bounding box center [356, 113] width 45 height 5
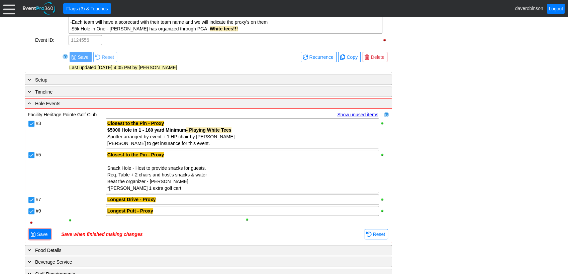
click at [430, 161] on div "- General Information ▼ Loading.... Remove all highlights Facility: ▼ Χ [GEOGRA…" at bounding box center [284, 33] width 523 height 613
click at [40, 229] on span "● Save" at bounding box center [40, 234] width 22 height 10
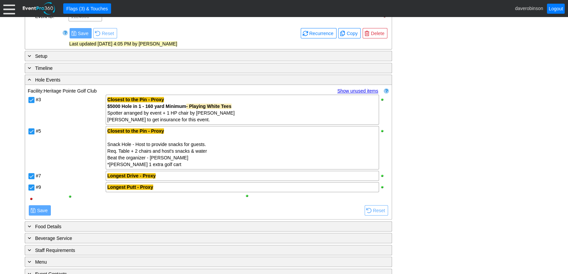
scroll to position [476, 0]
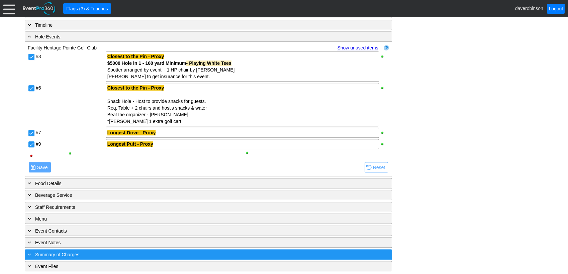
click at [64, 254] on div "+ Summary of Charges" at bounding box center [194, 255] width 337 height 8
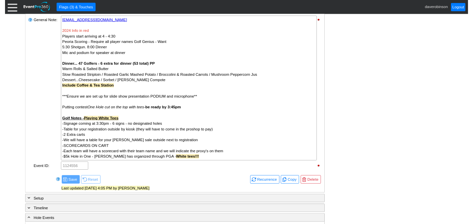
scroll to position [260, 0]
